Goal: Navigation & Orientation: Understand site structure

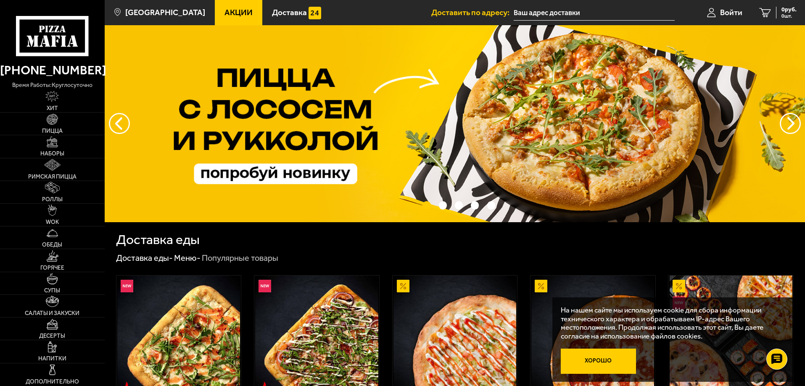
click at [603, 362] on button "Хорошо" at bounding box center [599, 361] width 76 height 25
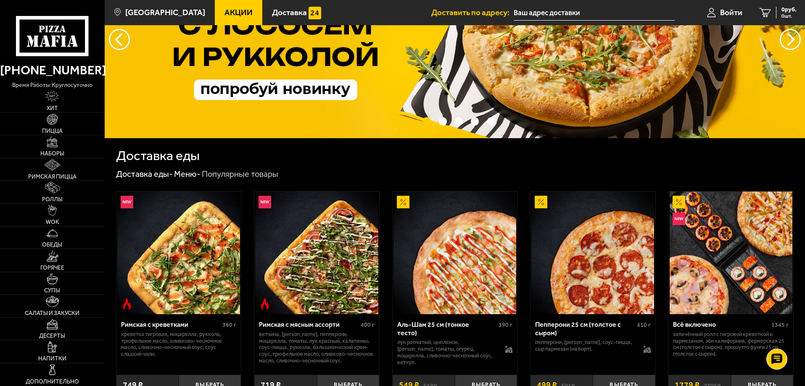
scroll to position [126, 0]
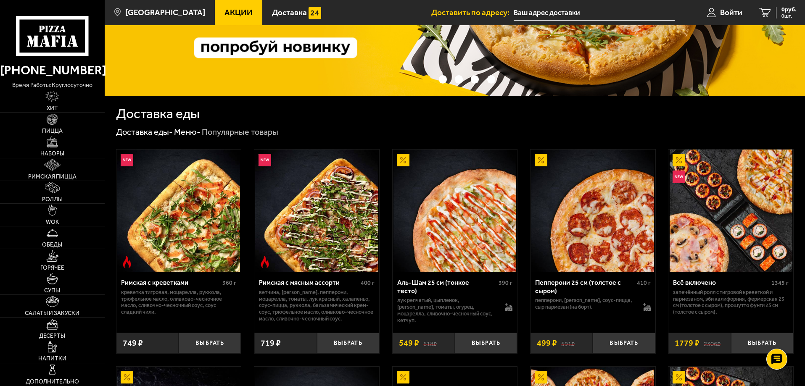
click at [706, 265] on img at bounding box center [730, 211] width 123 height 123
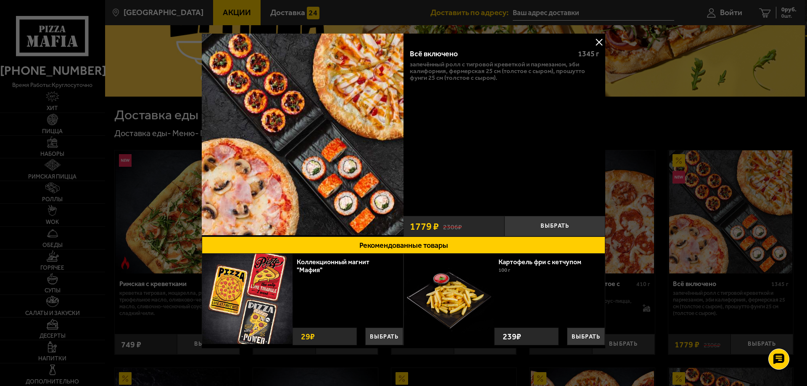
click at [598, 42] on button at bounding box center [599, 42] width 13 height 13
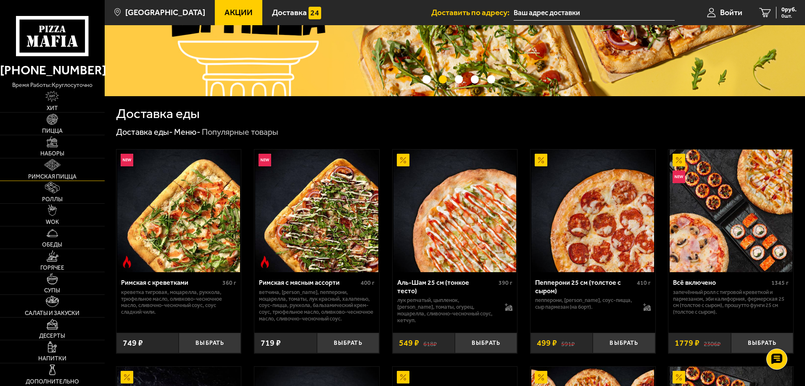
click at [43, 169] on link "Римская пицца" at bounding box center [52, 169] width 105 height 22
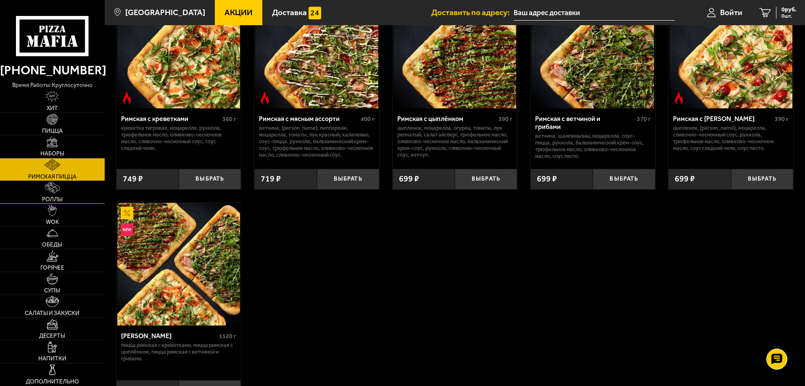
scroll to position [126, 0]
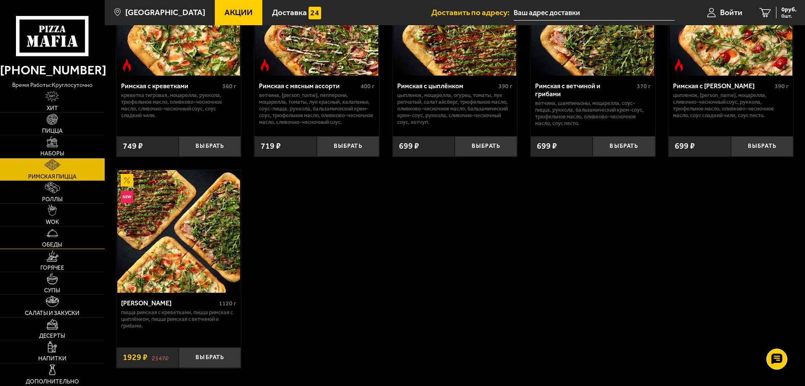
click at [55, 239] on link "Обеды" at bounding box center [52, 237] width 105 height 22
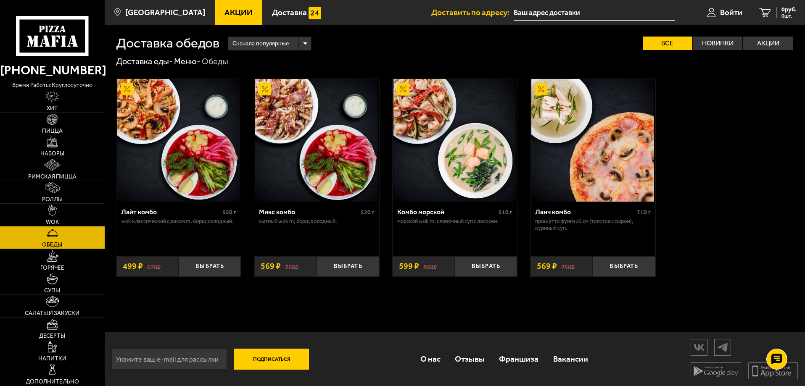
click at [49, 263] on link "Горячее" at bounding box center [52, 260] width 105 height 22
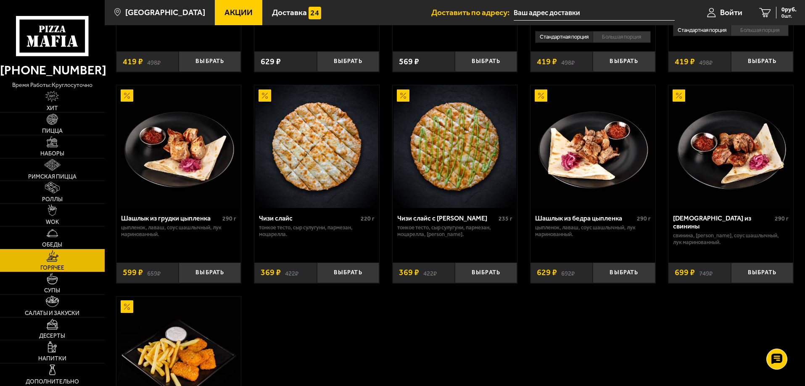
scroll to position [588, 0]
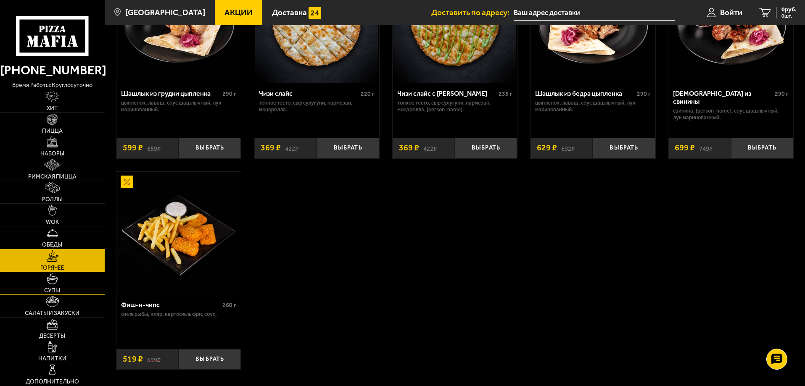
click at [56, 279] on img at bounding box center [52, 278] width 11 height 11
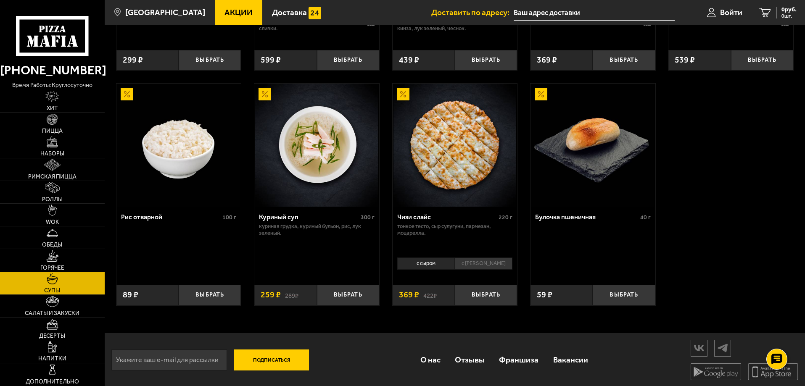
scroll to position [305, 0]
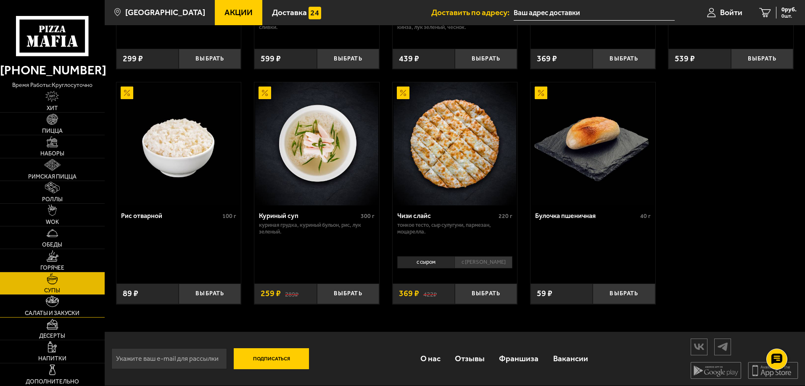
click at [37, 313] on span "Салаты и закуски" at bounding box center [52, 314] width 55 height 6
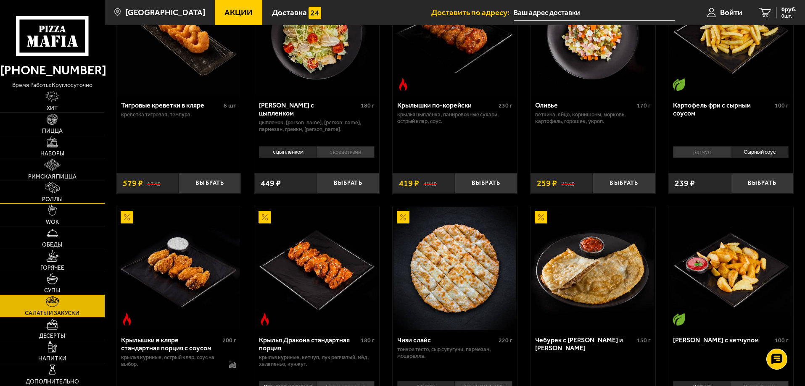
scroll to position [126, 0]
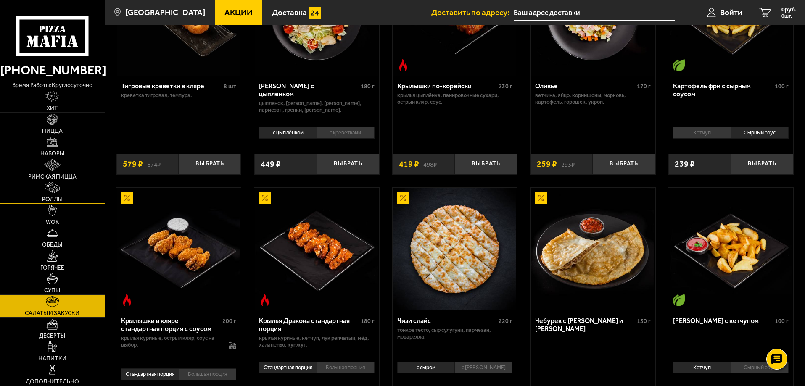
click at [79, 195] on link "Роллы" at bounding box center [52, 192] width 105 height 22
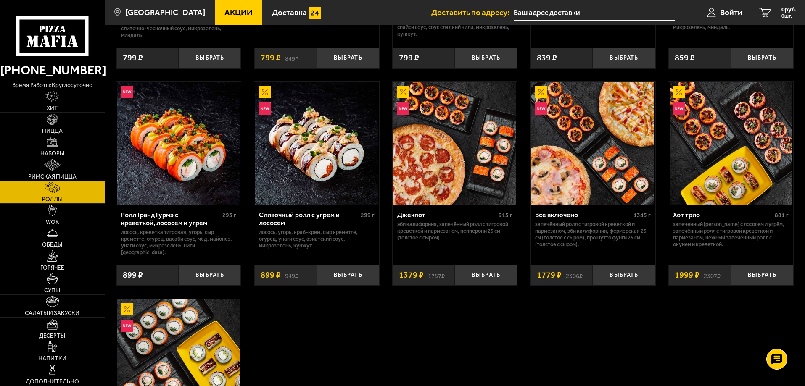
scroll to position [420, 0]
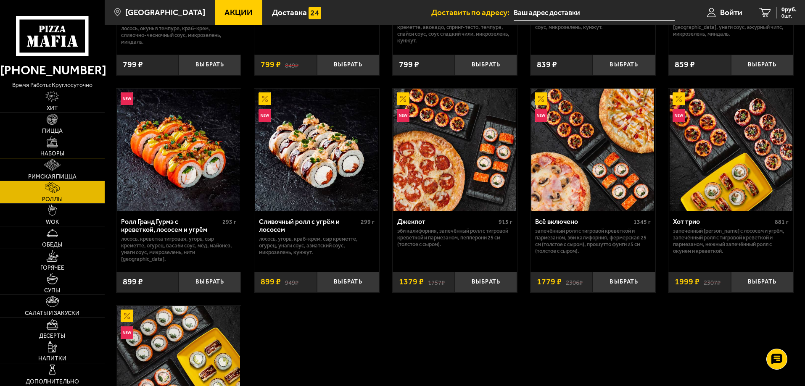
click at [47, 149] on link "Наборы" at bounding box center [52, 146] width 105 height 22
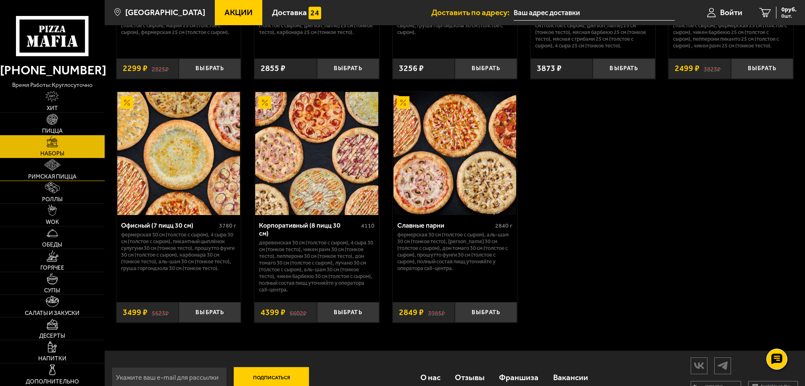
scroll to position [1297, 0]
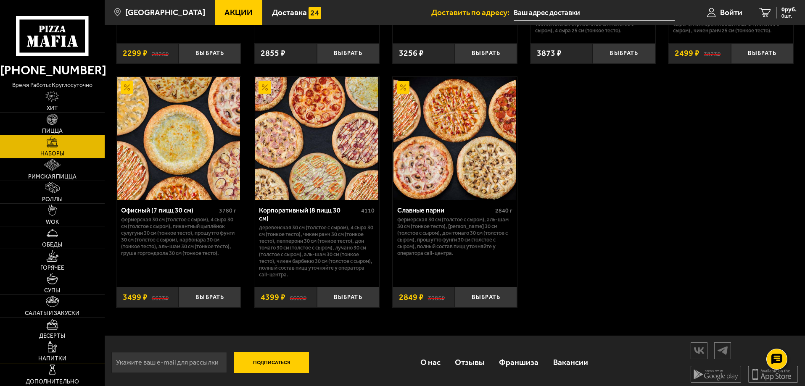
click at [52, 351] on img at bounding box center [52, 347] width 9 height 11
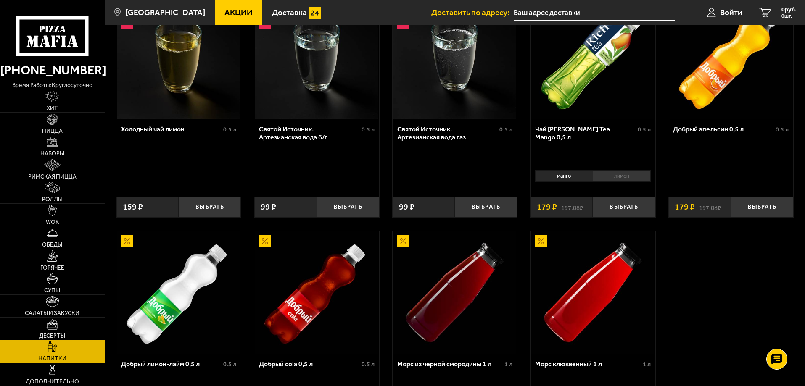
scroll to position [336, 0]
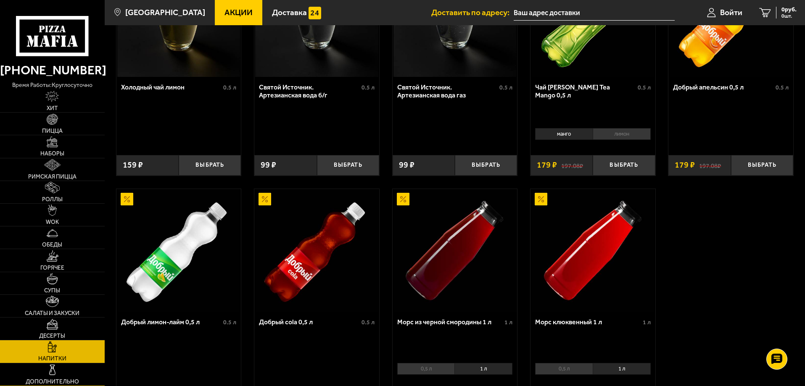
click at [50, 372] on img at bounding box center [52, 369] width 11 height 11
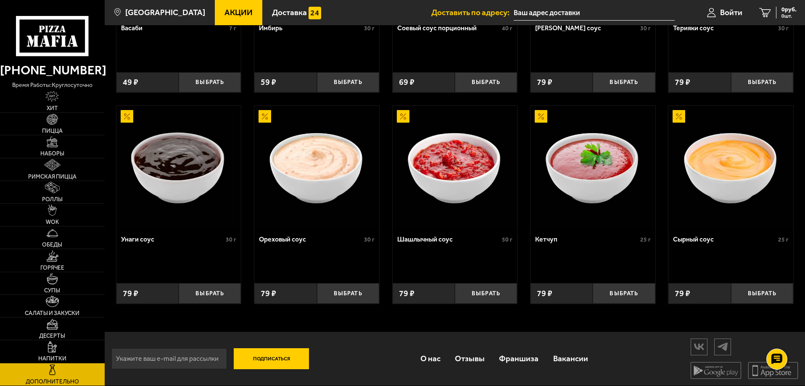
scroll to position [397, 0]
click at [58, 257] on img at bounding box center [52, 255] width 13 height 11
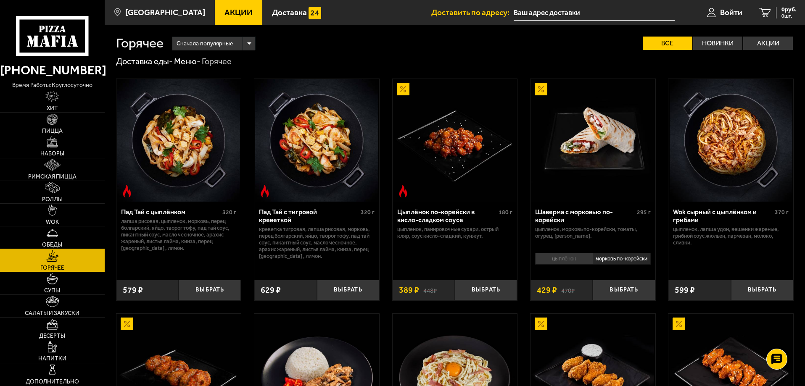
click at [53, 242] on span "Обеды" at bounding box center [52, 245] width 20 height 6
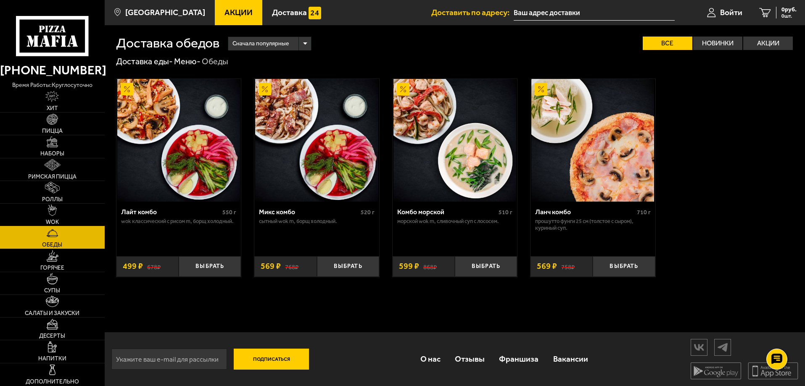
click at [53, 215] on img at bounding box center [52, 210] width 9 height 11
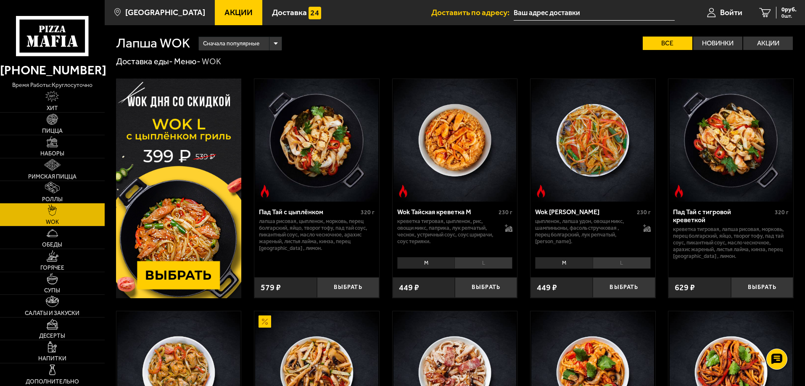
click at [53, 198] on span "Роллы" at bounding box center [52, 200] width 21 height 6
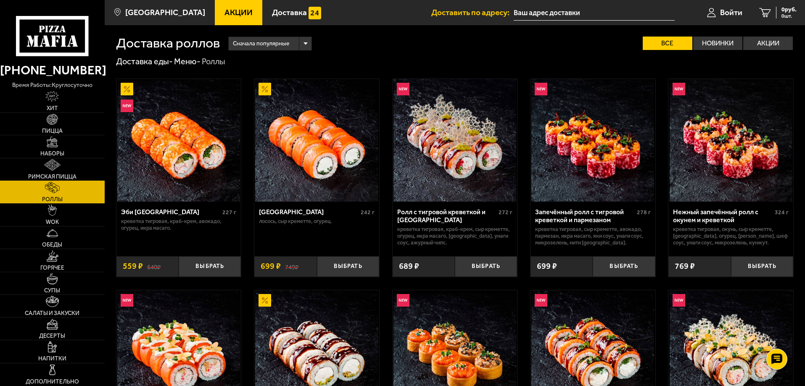
click at [57, 175] on span "Римская пицца" at bounding box center [52, 177] width 48 height 6
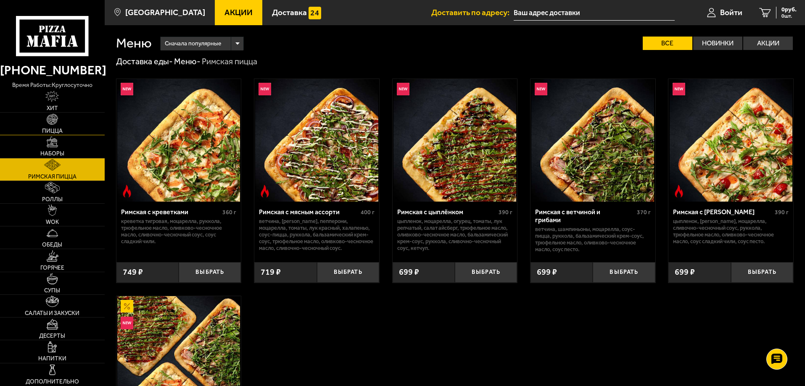
click at [57, 129] on span "Пицца" at bounding box center [52, 131] width 21 height 6
